Goal: Browse casually: Explore the website without a specific task or goal

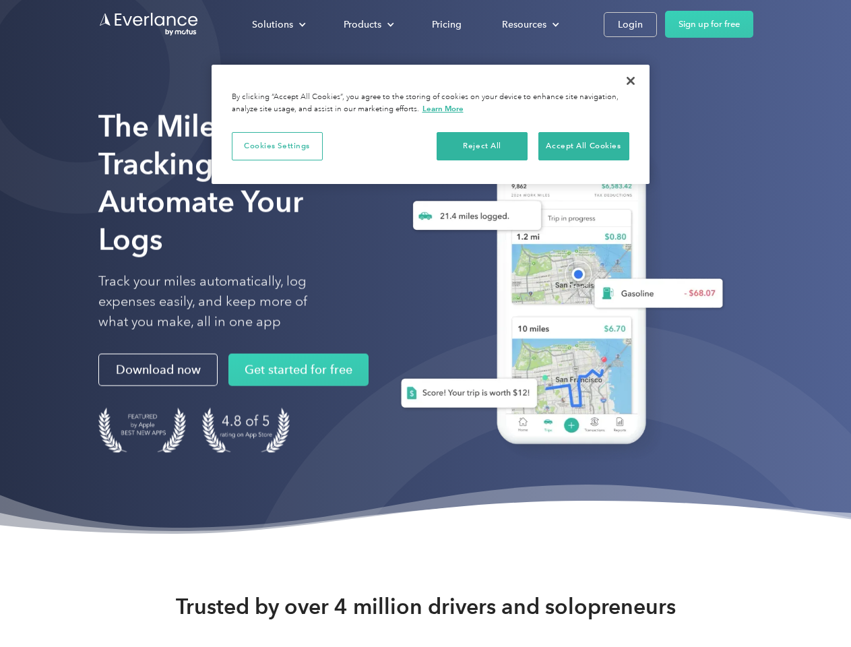
click at [278, 24] on div "Solutions" at bounding box center [272, 24] width 41 height 17
click at [367, 24] on div "Products" at bounding box center [363, 24] width 38 height 17
click at [529, 24] on div "Resources" at bounding box center [524, 24] width 44 height 17
click at [277, 146] on button "Cookies Settings" at bounding box center [277, 146] width 91 height 28
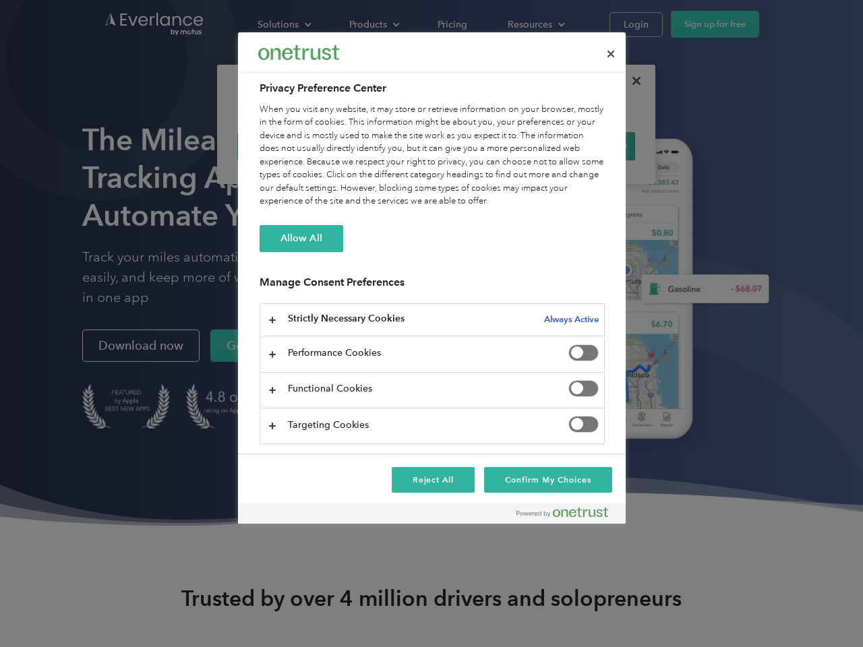
click at [483, 146] on div "When you visit any website, it may store or retrieve information on your browse…" at bounding box center [431, 155] width 345 height 105
click at [584, 146] on div "When you visit any website, it may store or retrieve information on your browse…" at bounding box center [431, 155] width 345 height 105
click at [631, 81] on div at bounding box center [431, 323] width 863 height 647
